Goal: Information Seeking & Learning: Learn about a topic

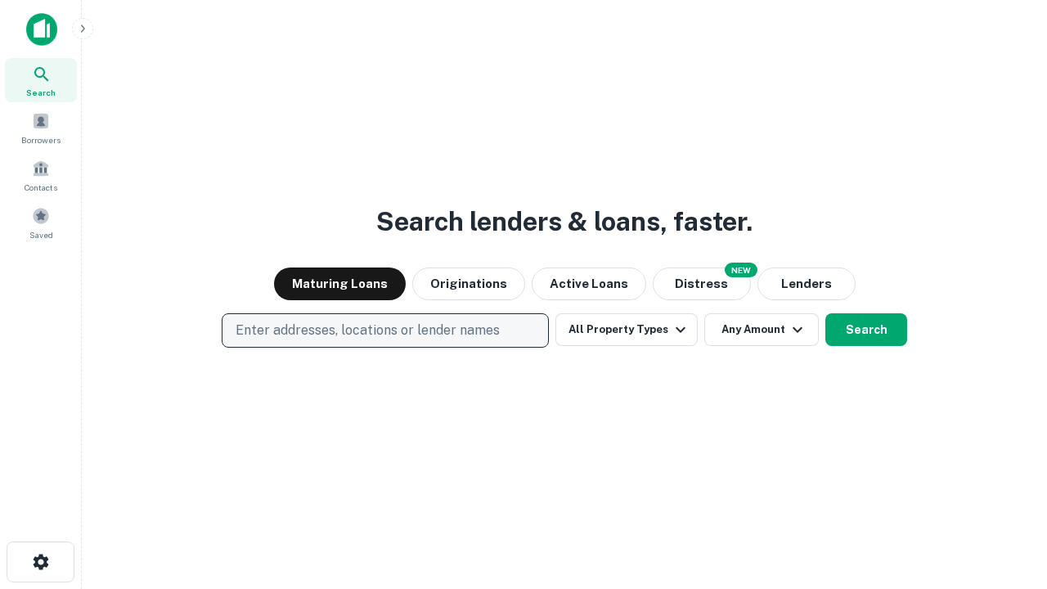
click at [385, 331] on p "Enter addresses, locations or lender names" at bounding box center [368, 331] width 264 height 20
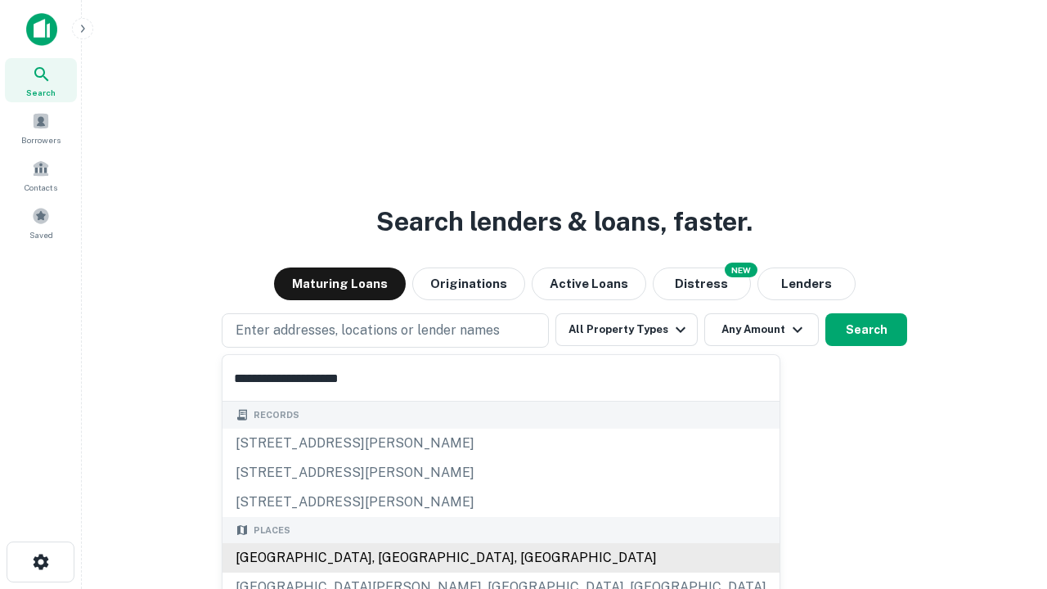
click at [391, 558] on div "[GEOGRAPHIC_DATA], [GEOGRAPHIC_DATA], [GEOGRAPHIC_DATA]" at bounding box center [501, 557] width 557 height 29
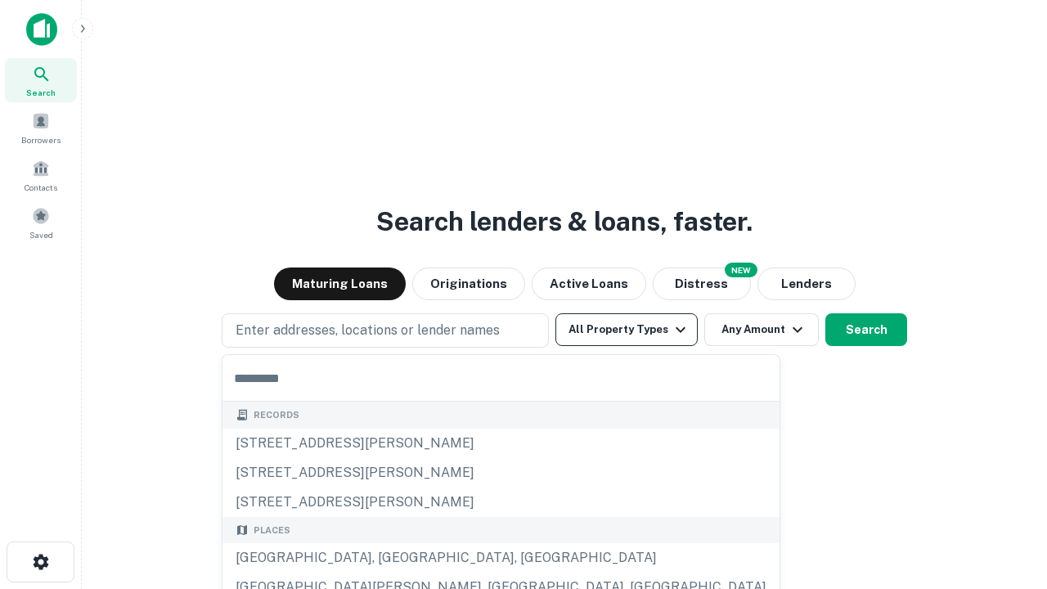
click at [627, 330] on button "All Property Types" at bounding box center [627, 329] width 142 height 33
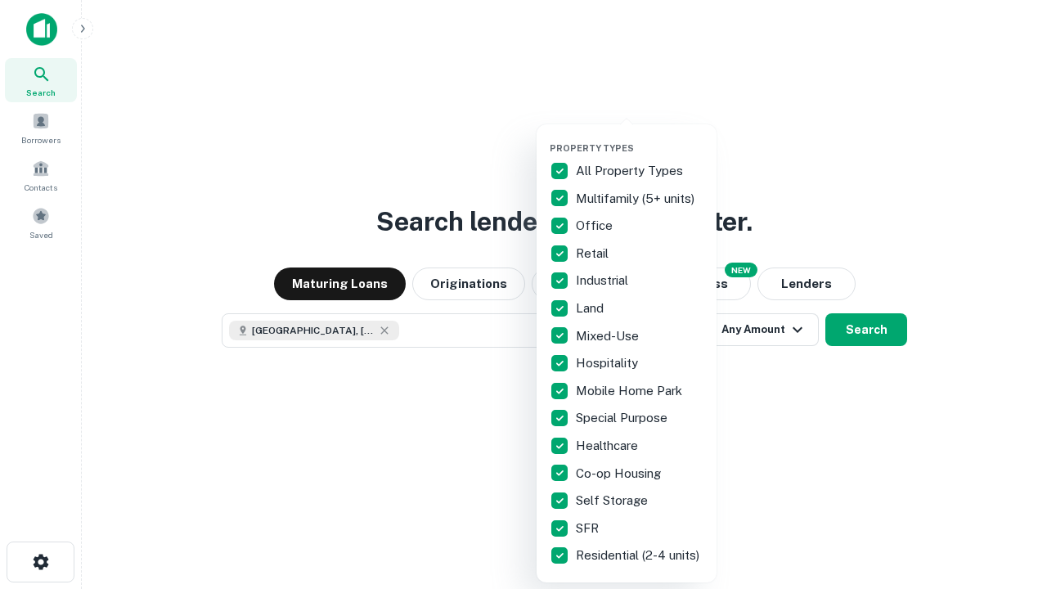
click at [640, 137] on button "button" at bounding box center [640, 137] width 180 height 1
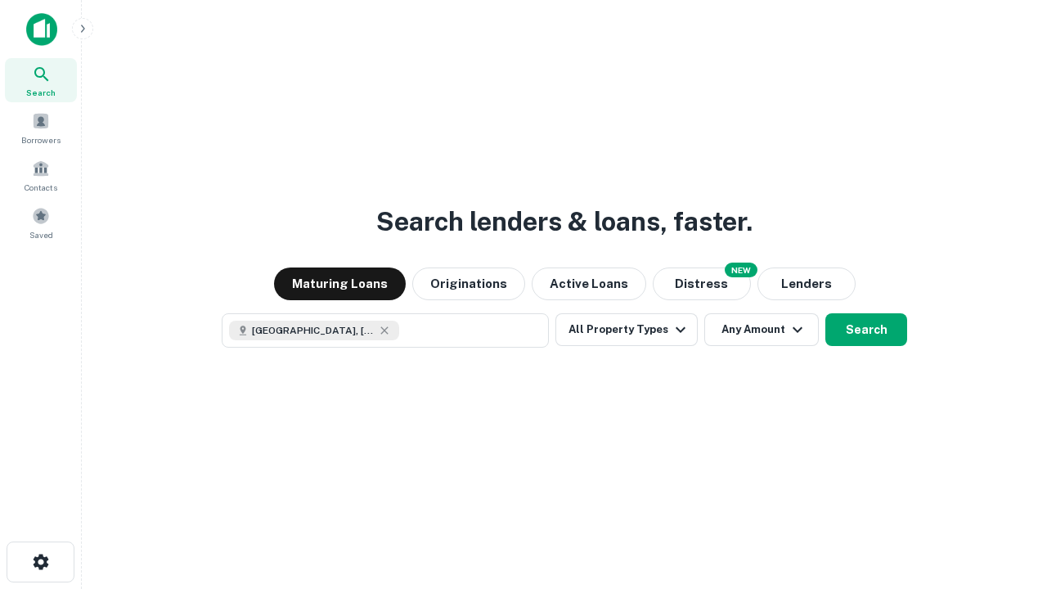
scroll to position [118, 463]
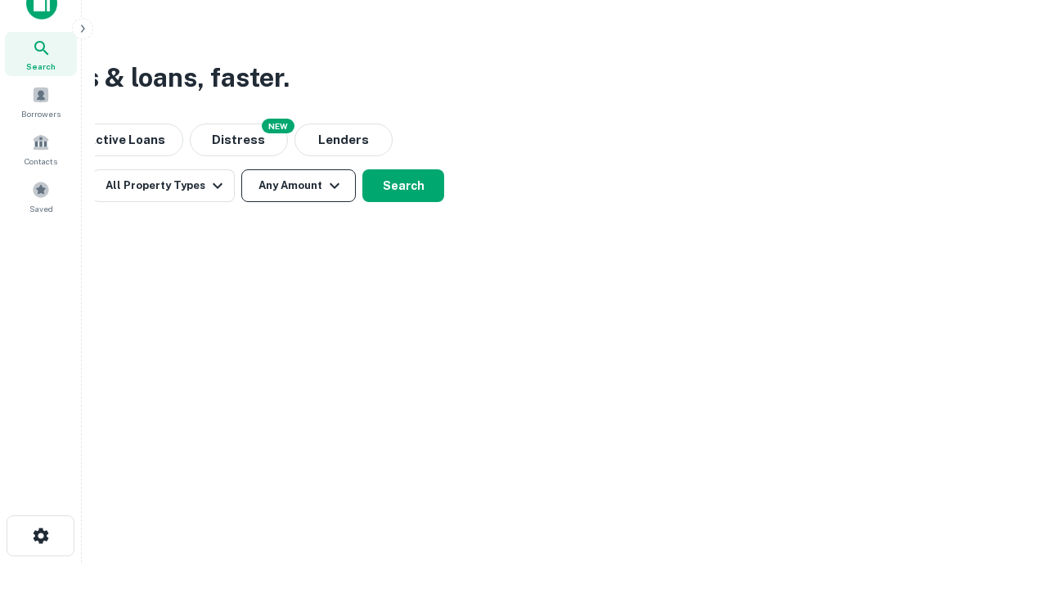
click at [299, 186] on button "Any Amount" at bounding box center [298, 185] width 115 height 33
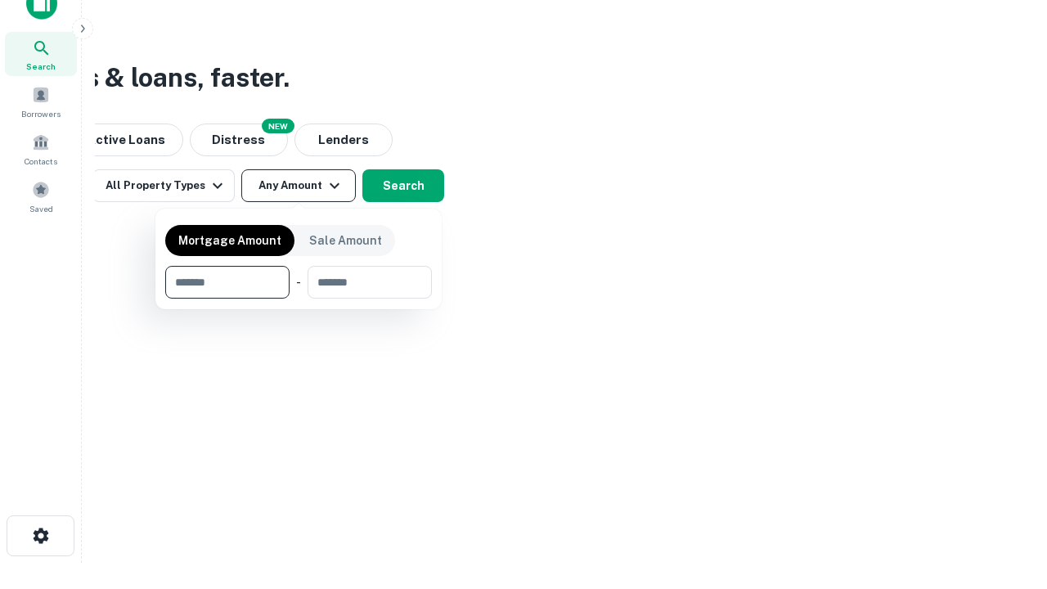
type input "*******"
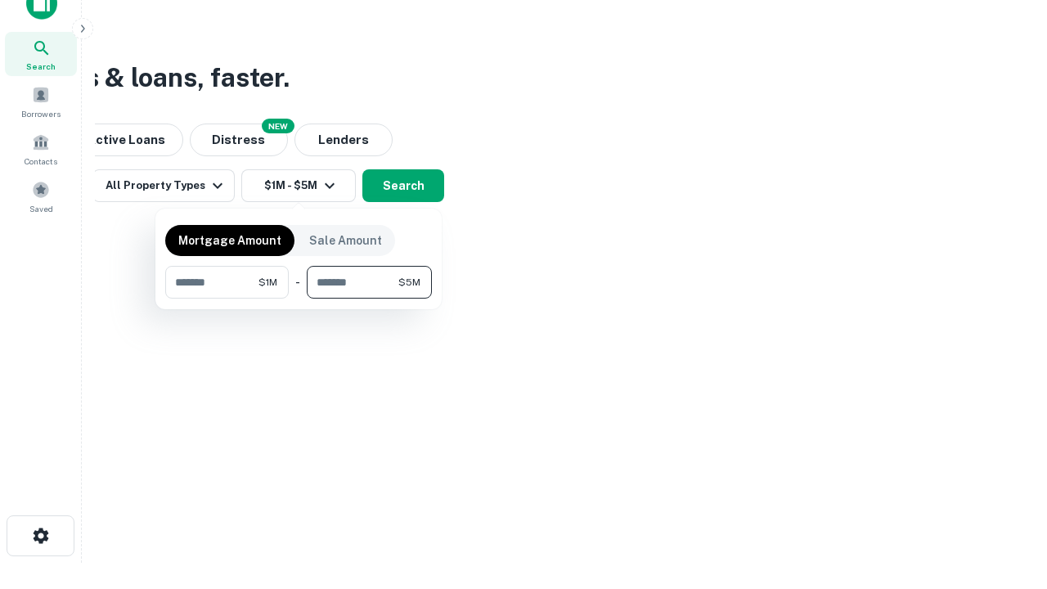
type input "*******"
click at [299, 299] on button "button" at bounding box center [298, 299] width 267 height 1
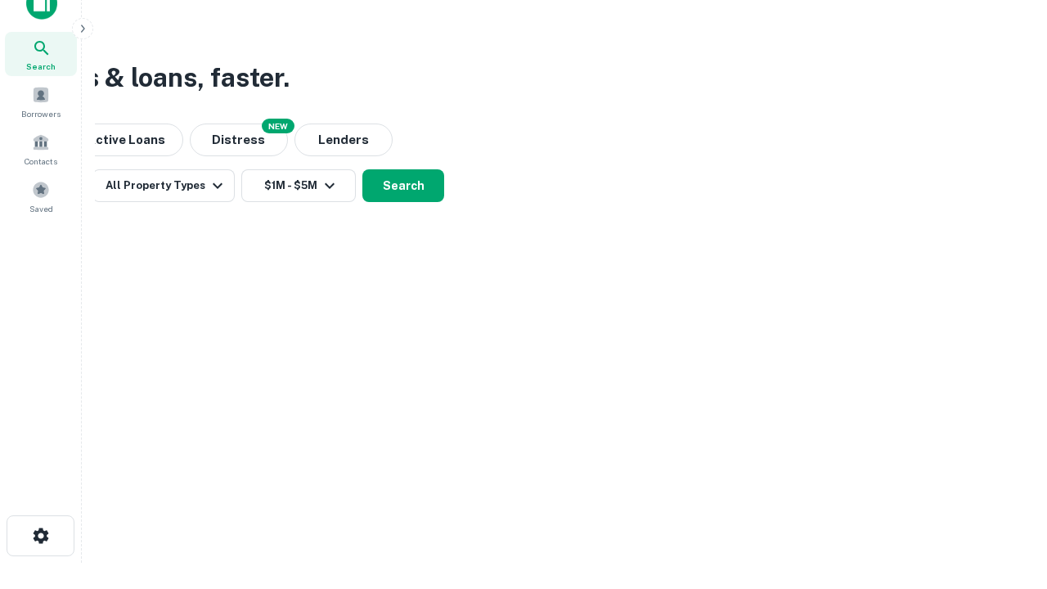
scroll to position [26, 0]
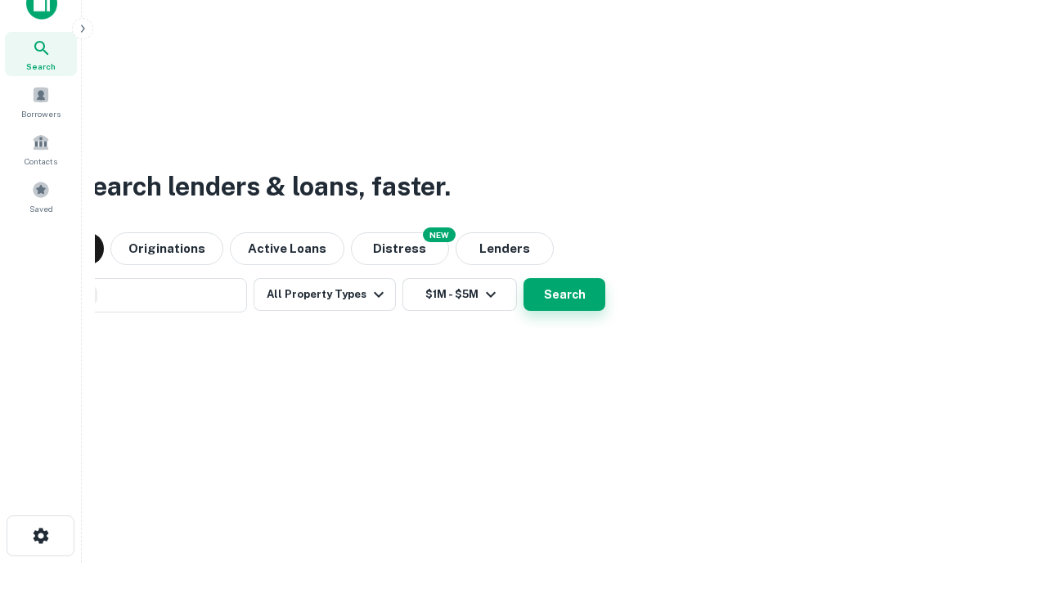
click at [524, 278] on button "Search" at bounding box center [565, 294] width 82 height 33
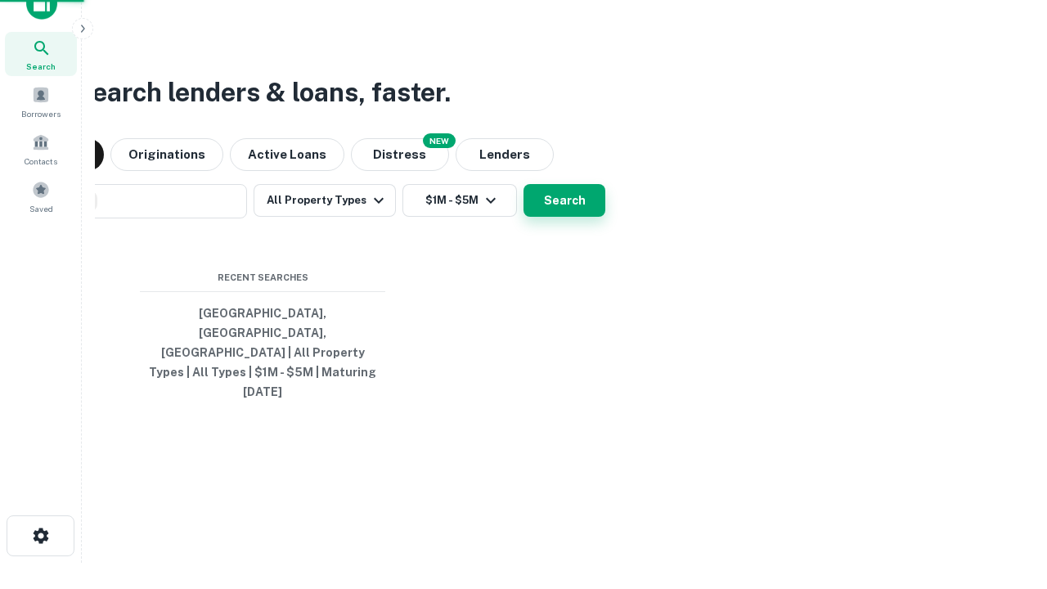
scroll to position [43, 463]
